Goal: Transaction & Acquisition: Book appointment/travel/reservation

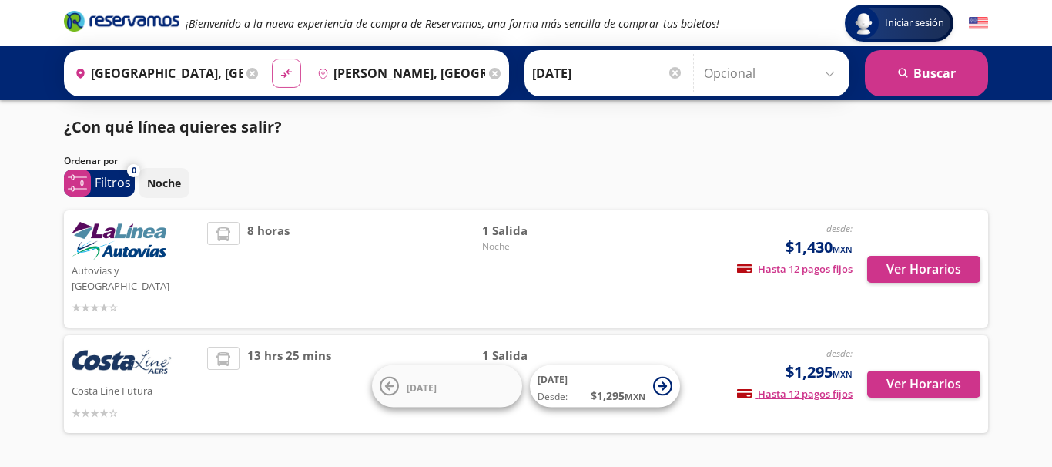
scroll to position [15, 0]
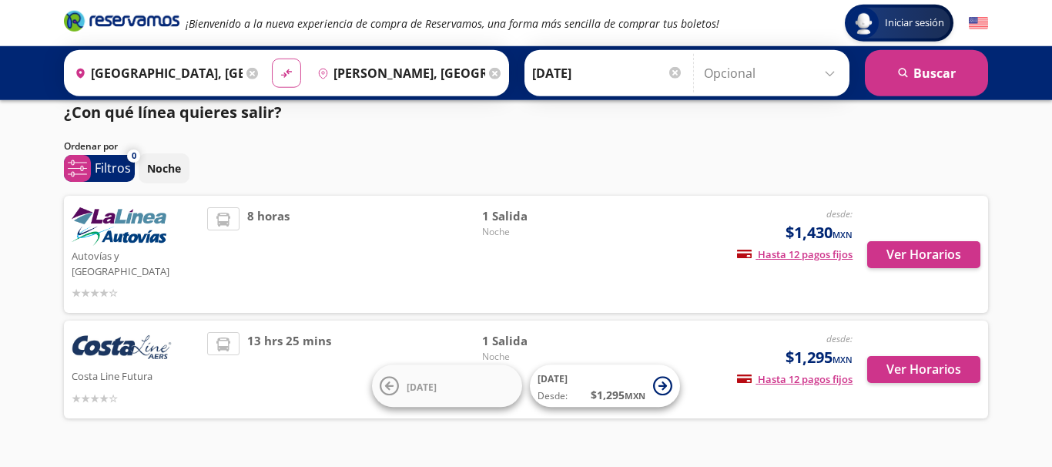
click at [280, 67] on icon "material-symbols:compare-arrows-rounded" at bounding box center [287, 73] width 14 height 15
type input "[PERSON_NAME], [GEOGRAPHIC_DATA]"
type input "[GEOGRAPHIC_DATA], [GEOGRAPHIC_DATA]"
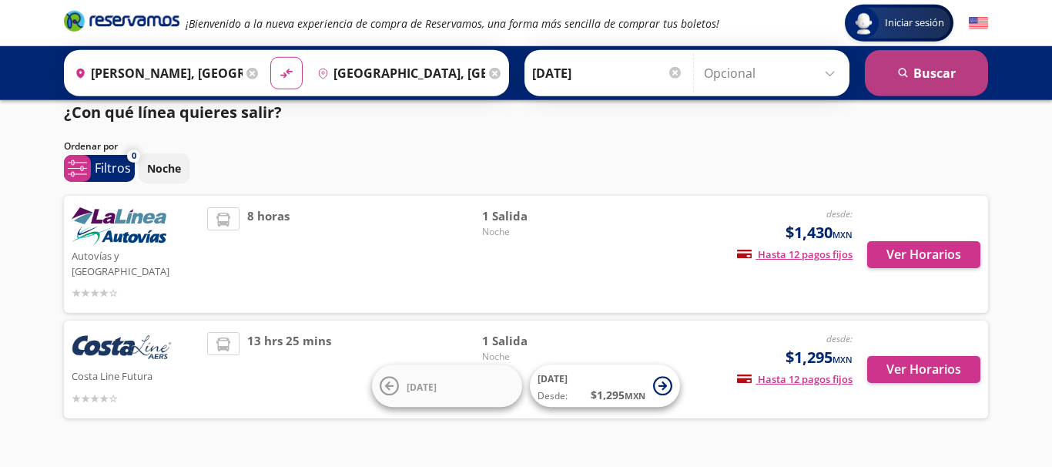
click at [898, 66] on button "search [GEOGRAPHIC_DATA]" at bounding box center [926, 73] width 123 height 46
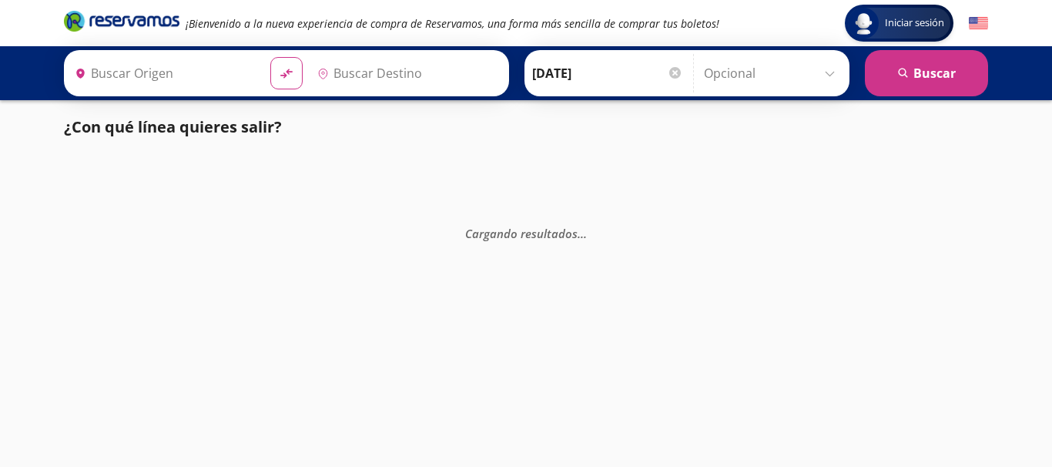
type input "[GEOGRAPHIC_DATA], [GEOGRAPHIC_DATA]"
type input "[PERSON_NAME], [GEOGRAPHIC_DATA]"
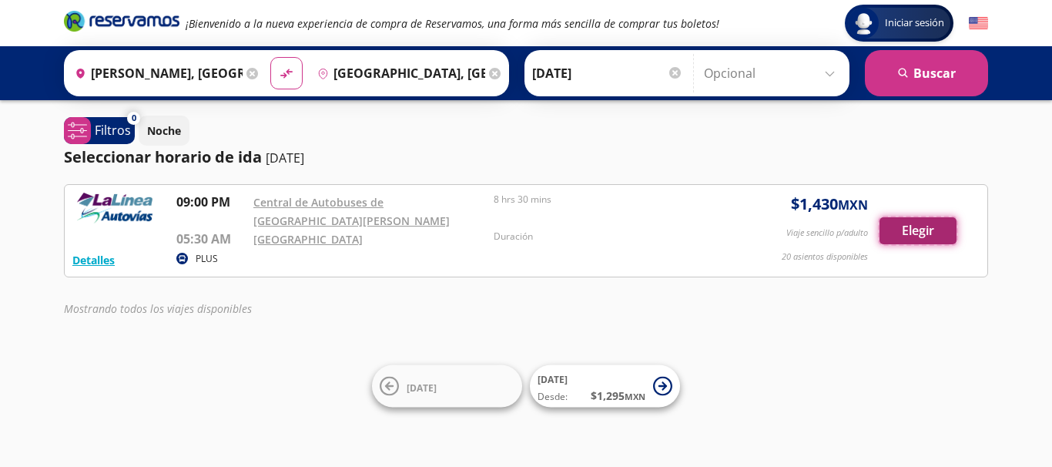
click at [923, 232] on button "Elegir" at bounding box center [918, 230] width 77 height 27
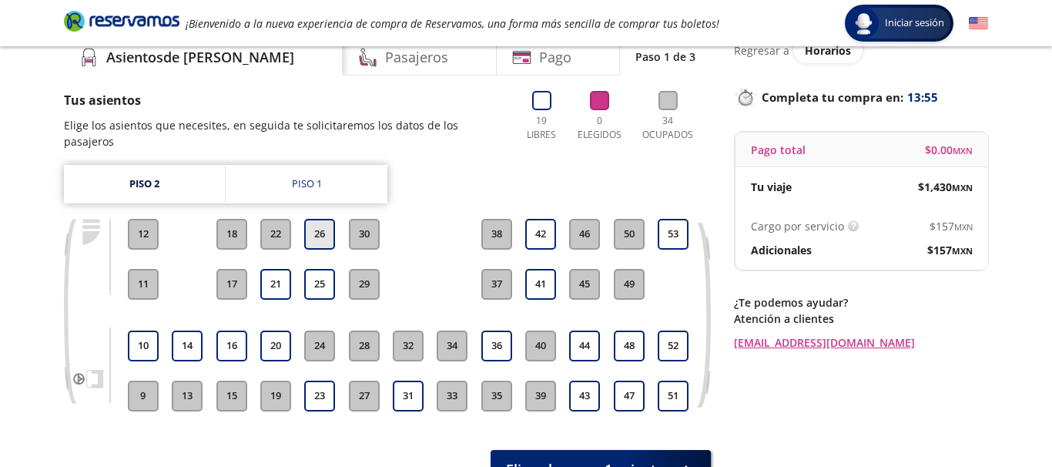
scroll to position [79, 0]
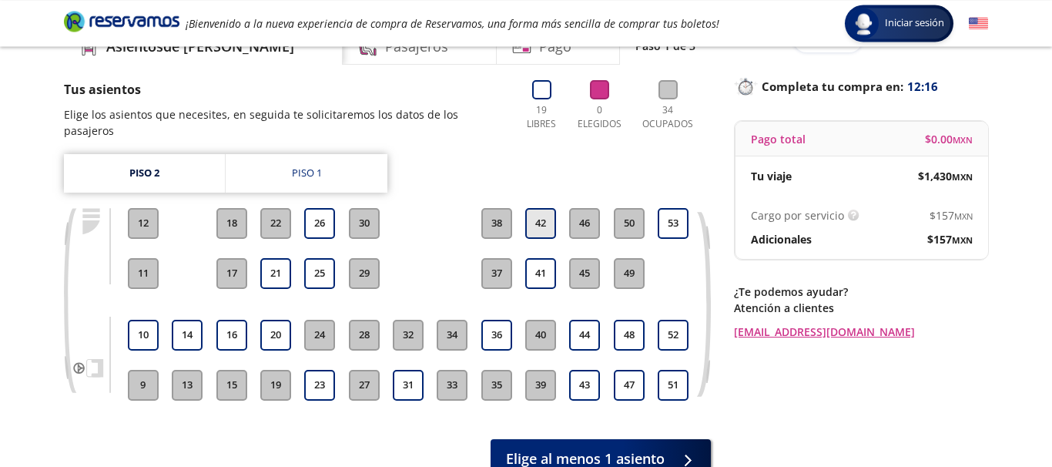
click at [548, 208] on button "42" at bounding box center [540, 223] width 31 height 31
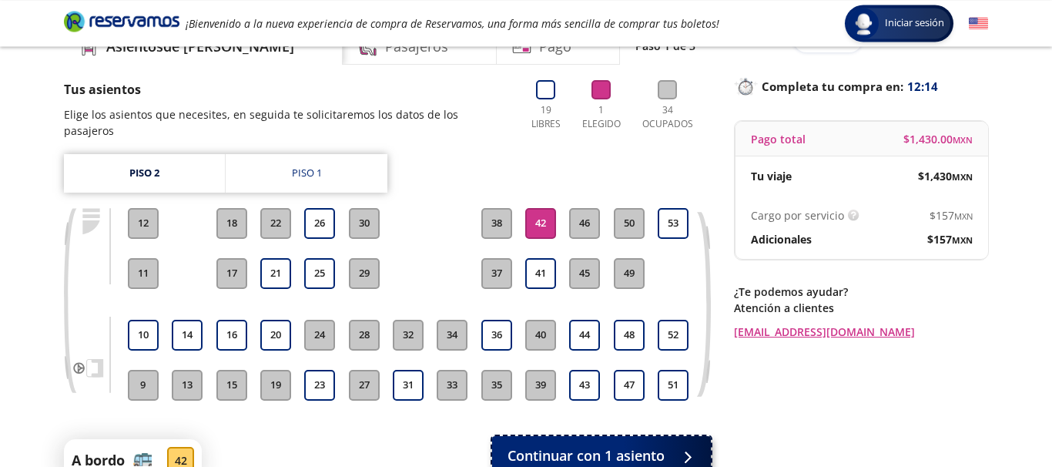
click at [635, 445] on span "Continuar con 1 asiento" at bounding box center [586, 455] width 157 height 21
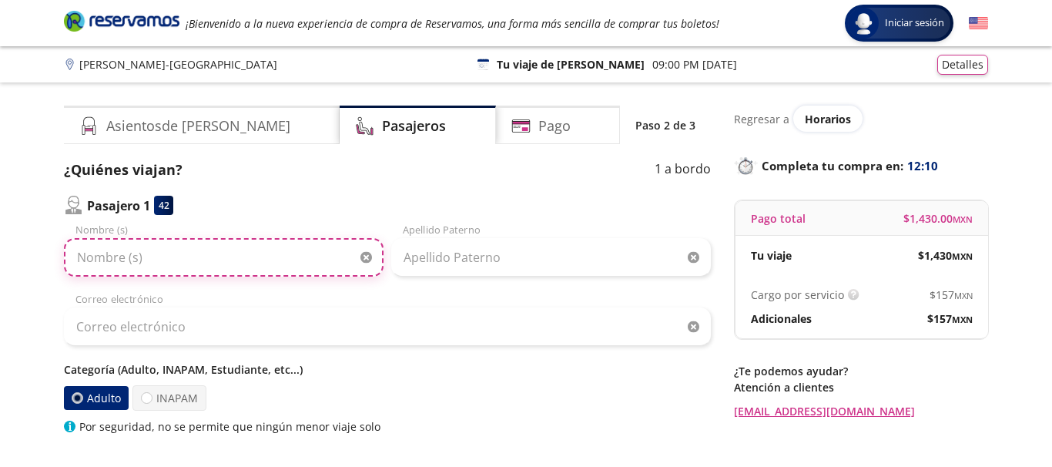
click at [193, 263] on input "Nombre (s)" at bounding box center [224, 257] width 320 height 39
type input "[PERSON_NAME]"
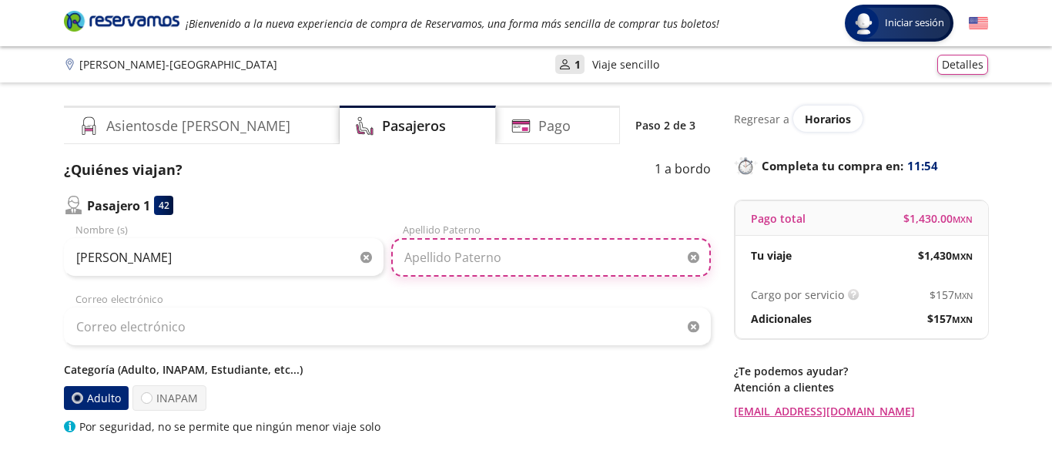
click at [467, 269] on input "Apellido Paterno" at bounding box center [551, 257] width 320 height 39
type input "[PERSON_NAME]"
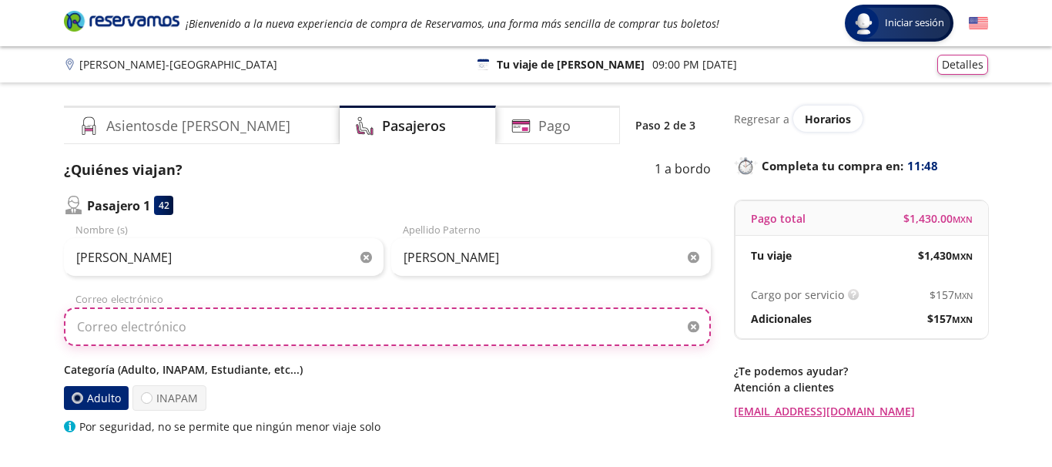
click at [220, 325] on input "Correo electrónico" at bounding box center [387, 326] width 647 height 39
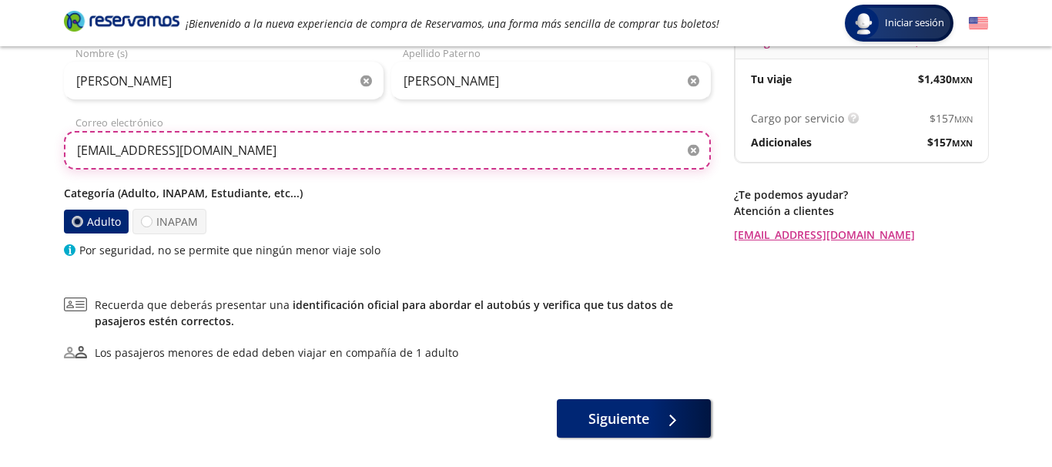
scroll to position [247, 0]
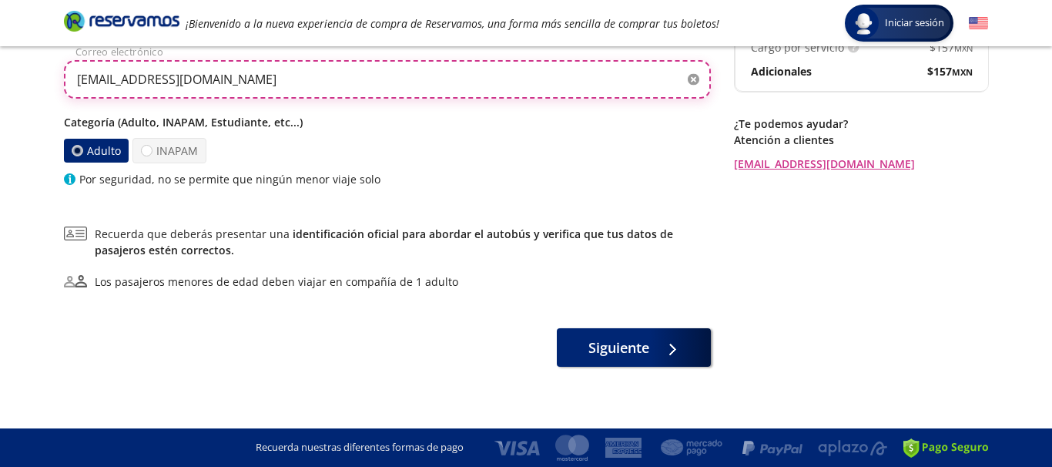
type input "[EMAIL_ADDRESS][DOMAIN_NAME]"
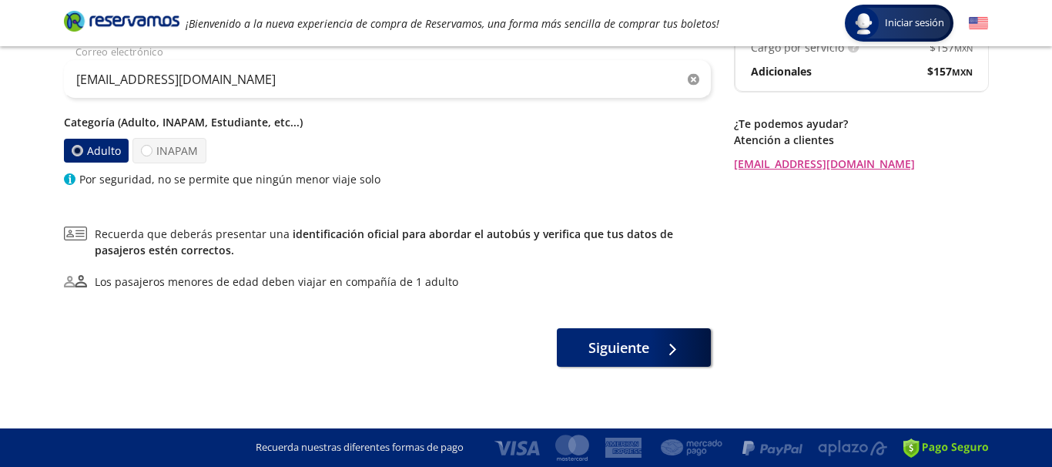
click at [611, 367] on div "Group 9 Created with Sketch. Datos para la compra [PERSON_NAME] - [GEOGRAPHIC_D…" at bounding box center [526, 110] width 1052 height 714
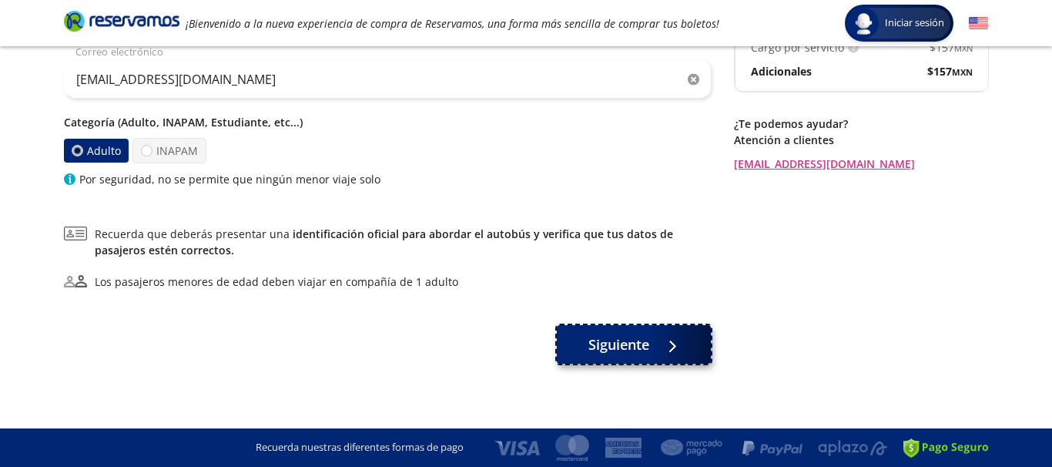
click at [618, 354] on span "Siguiente" at bounding box center [618, 344] width 61 height 21
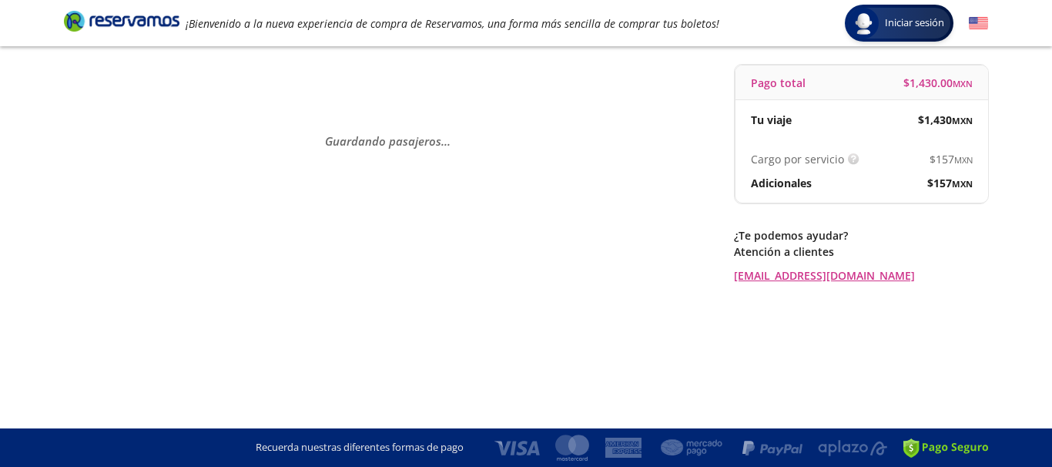
scroll to position [0, 0]
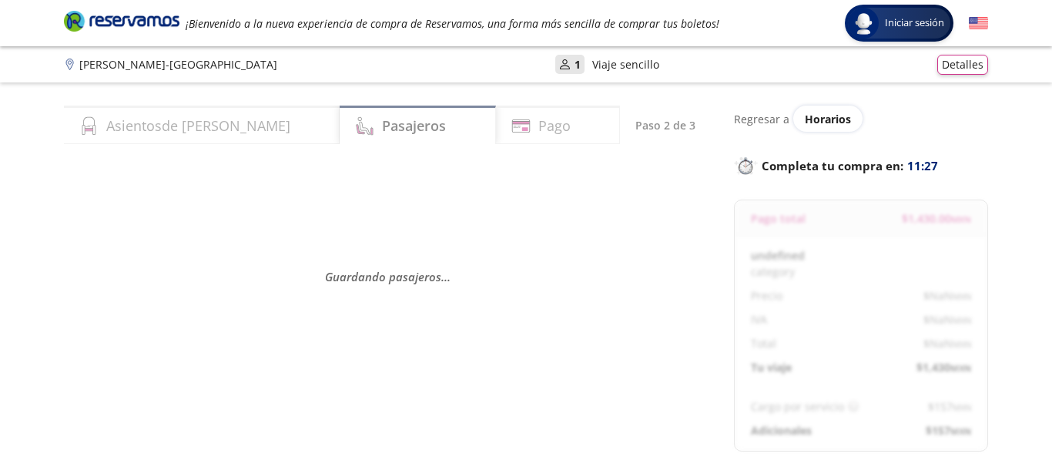
select select "MX"
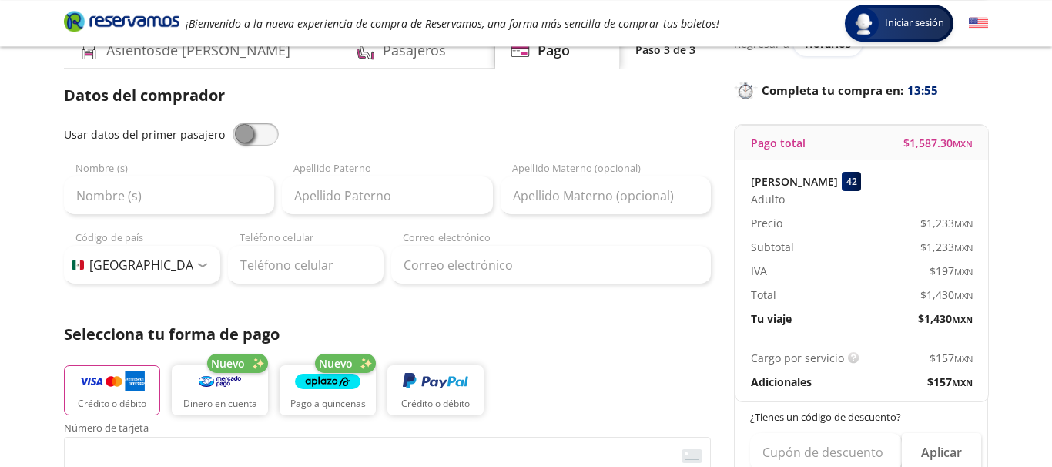
scroll to position [80, 0]
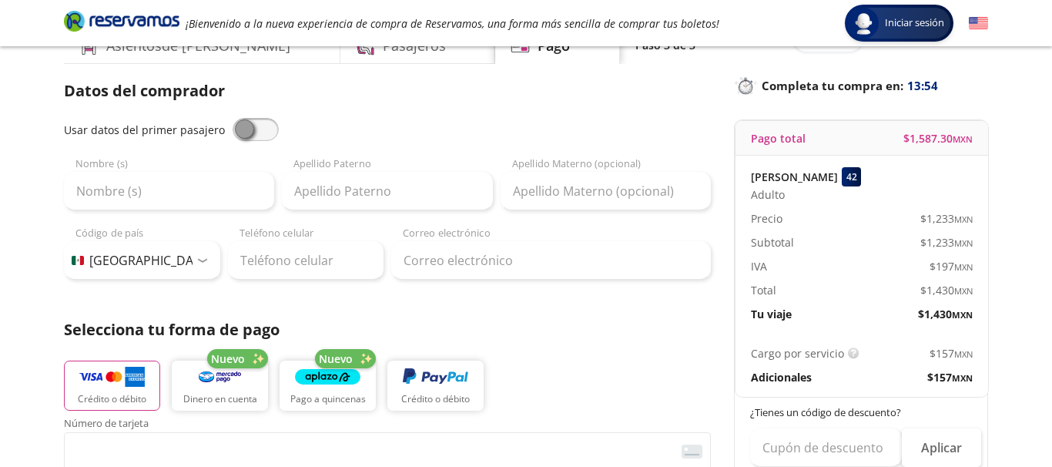
click at [242, 127] on span at bounding box center [256, 129] width 46 height 23
click at [233, 118] on input "checkbox" at bounding box center [233, 118] width 0 height 0
type input "[PERSON_NAME]"
type input "[EMAIL_ADDRESS][DOMAIN_NAME]"
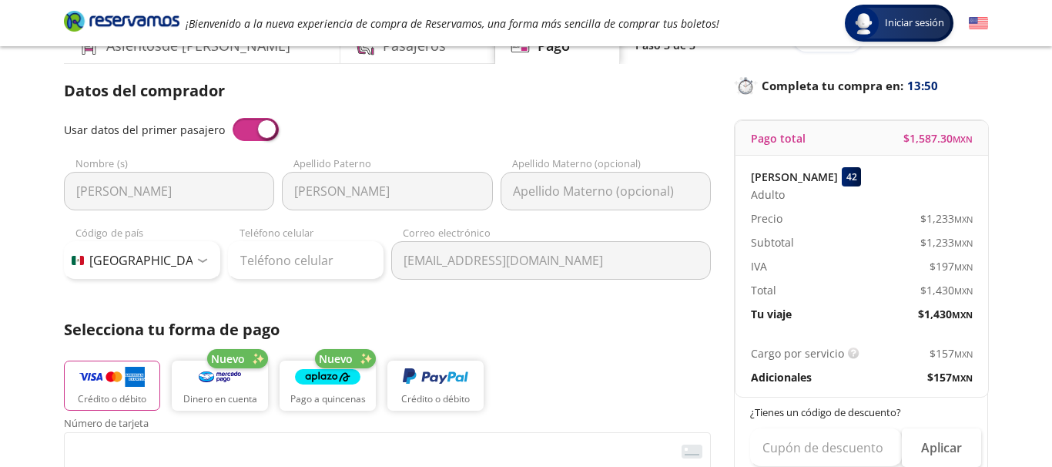
click at [256, 126] on span at bounding box center [256, 129] width 46 height 23
click at [233, 118] on input "checkbox" at bounding box center [233, 118] width 0 height 0
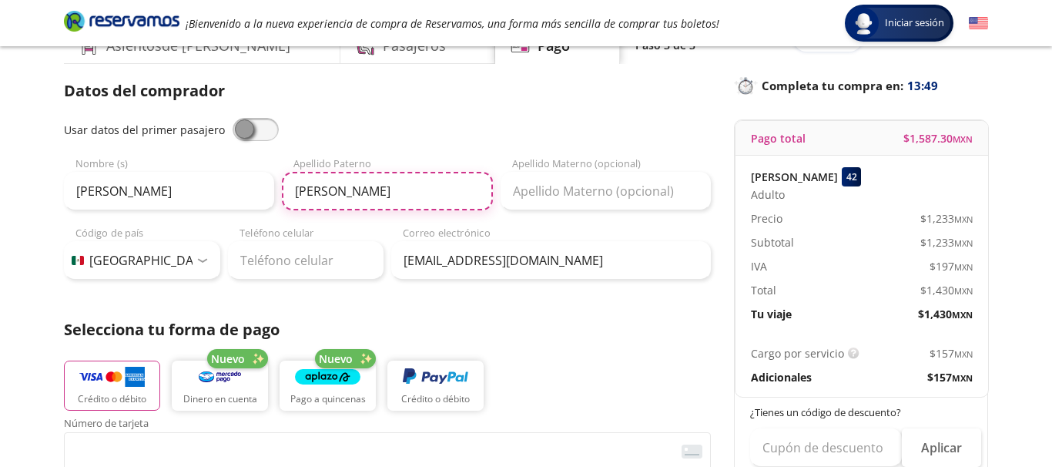
click at [390, 195] on input "[PERSON_NAME]" at bounding box center [387, 191] width 210 height 39
type input "[PERSON_NAME]"
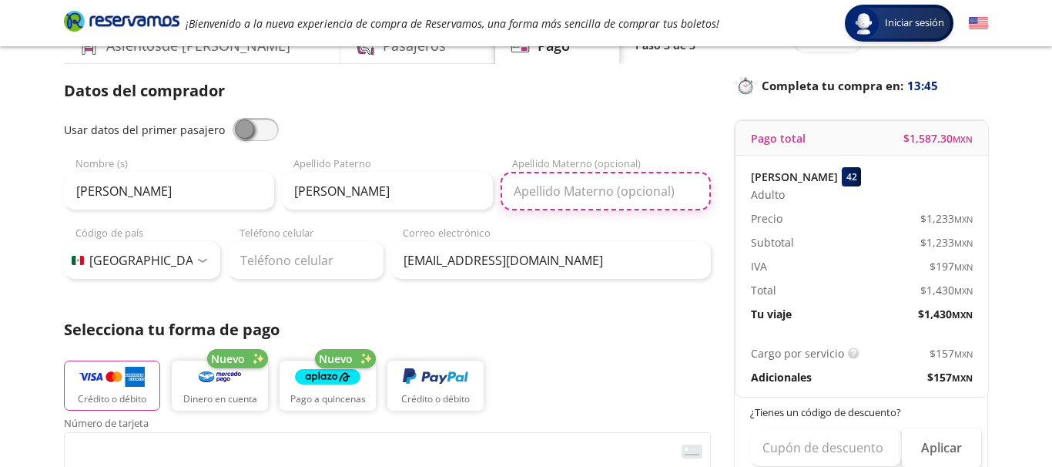
click at [549, 189] on input "Apellido Materno (opcional)" at bounding box center [606, 191] width 210 height 39
type input "[PERSON_NAME]"
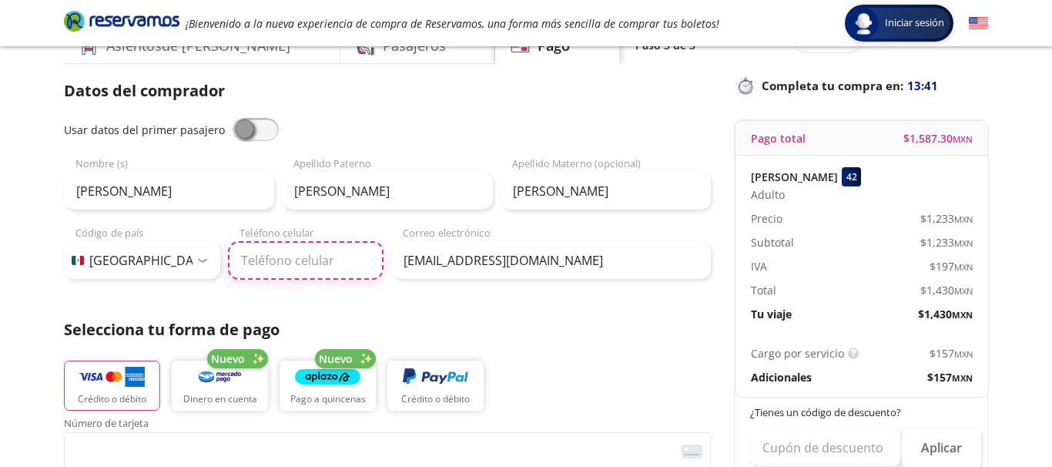
click at [274, 263] on input "Teléfono celular" at bounding box center [306, 260] width 156 height 39
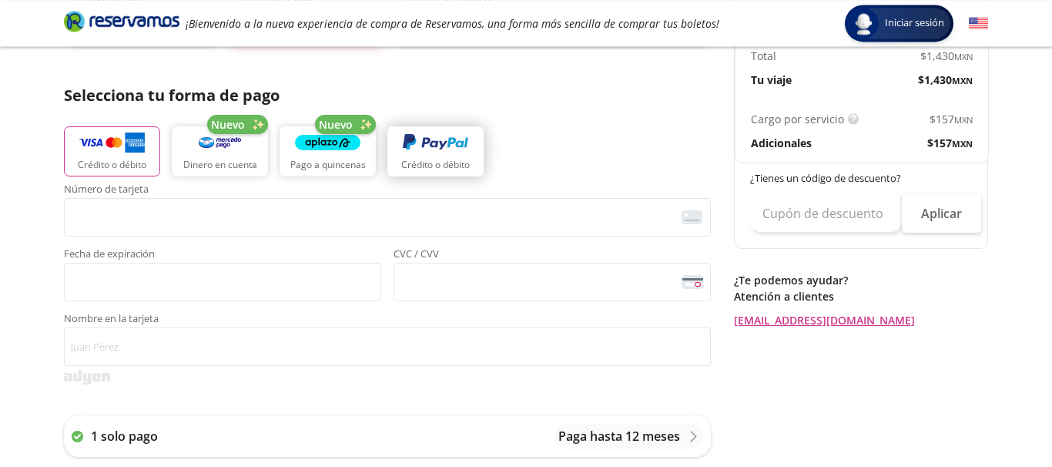
scroll to position [315, 0]
type input "753 143 4488"
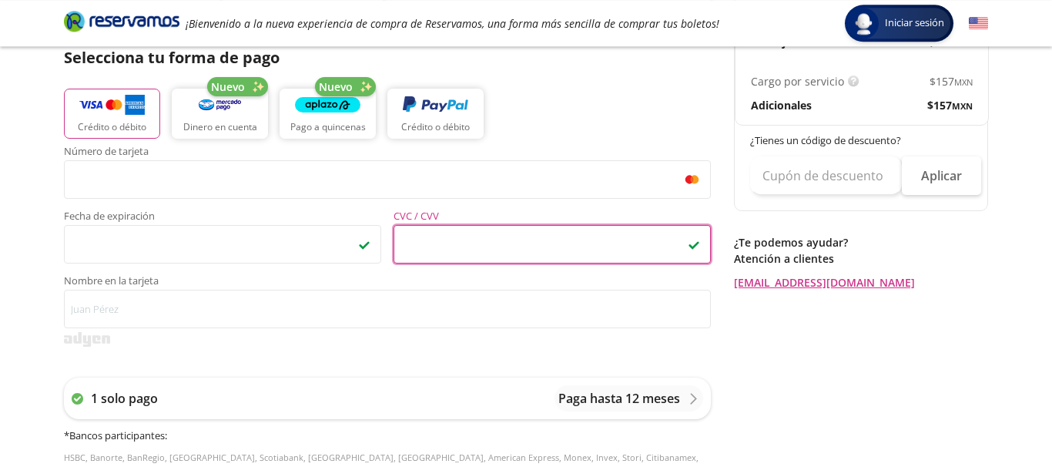
scroll to position [360, 0]
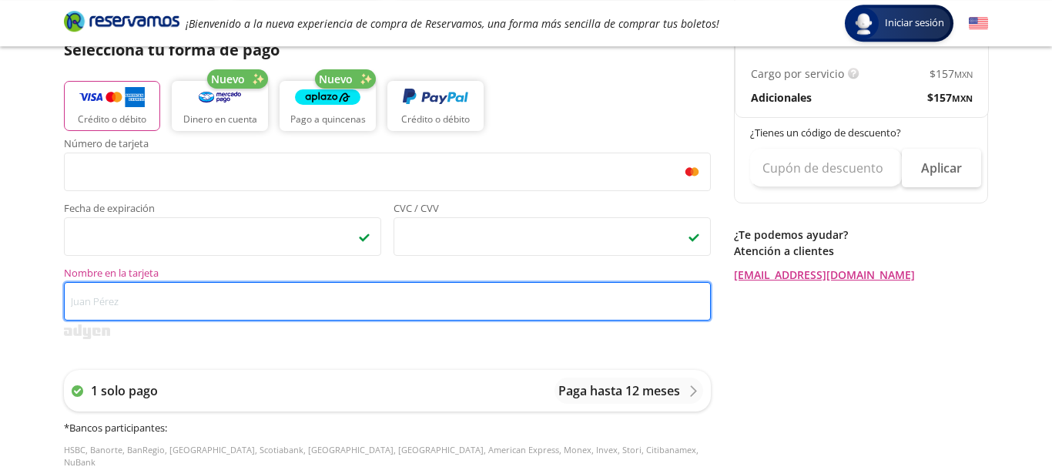
click at [236, 310] on input "Nombre en la tarjeta" at bounding box center [387, 301] width 647 height 39
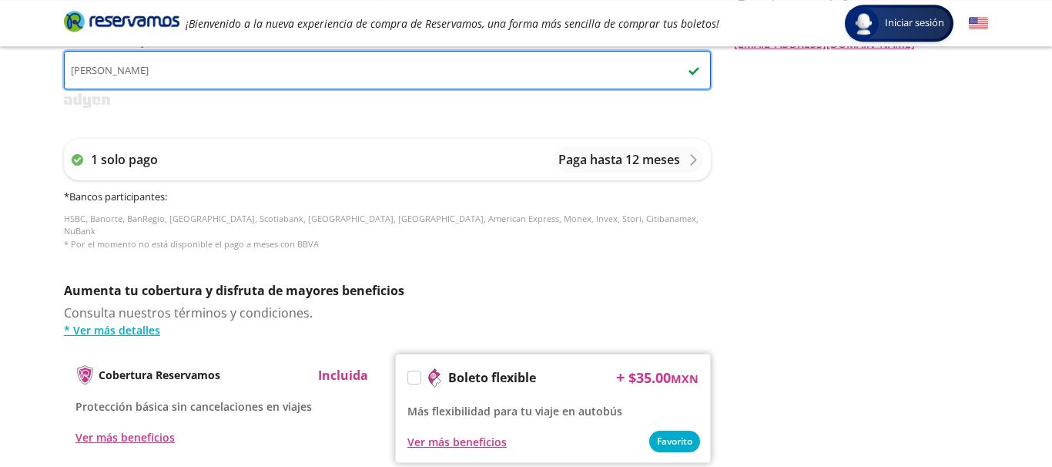
scroll to position [797, 0]
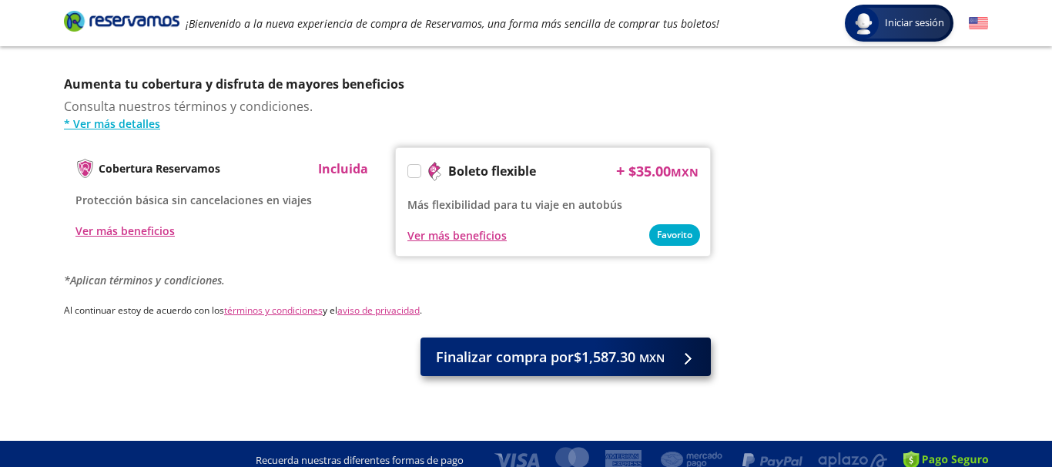
type input "[PERSON_NAME]"
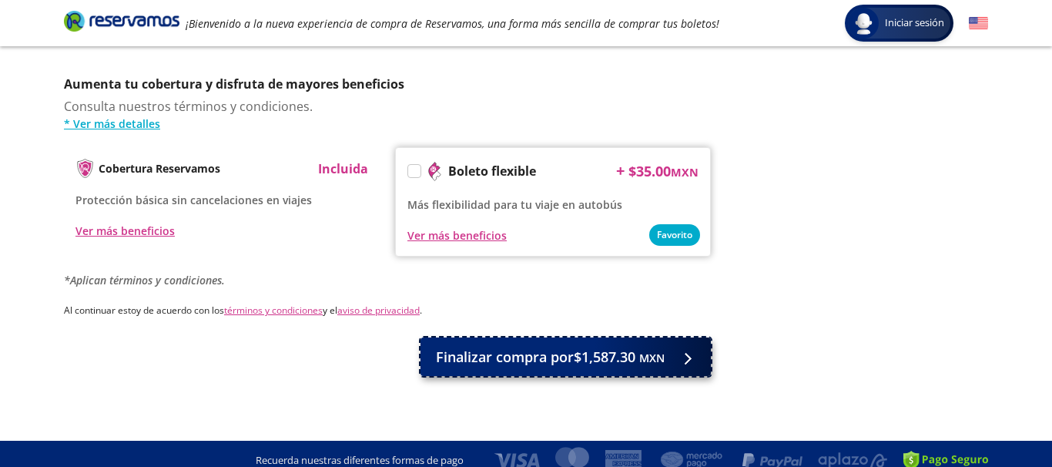
click at [472, 347] on span "Finalizar compra por $1,587.30 MXN" at bounding box center [550, 357] width 229 height 21
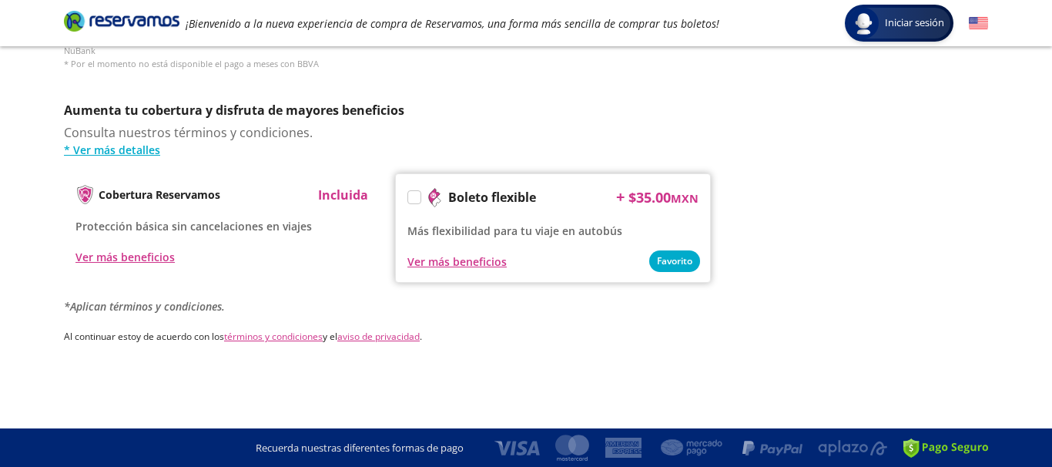
scroll to position [0, 0]
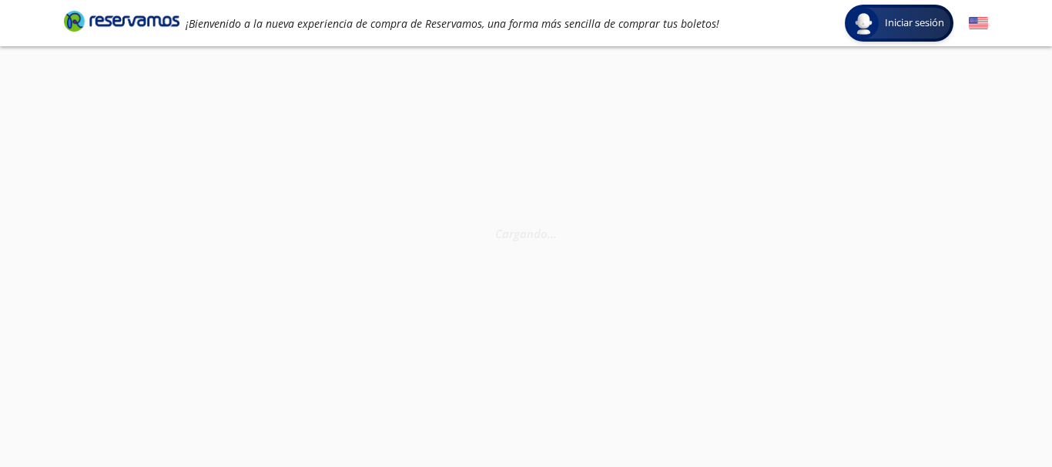
select select "MX"
